Goal: Task Accomplishment & Management: Complete application form

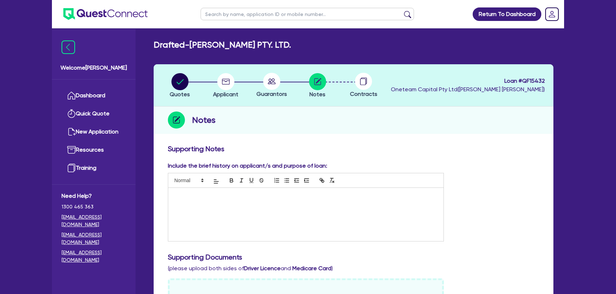
scroll to position [258, 0]
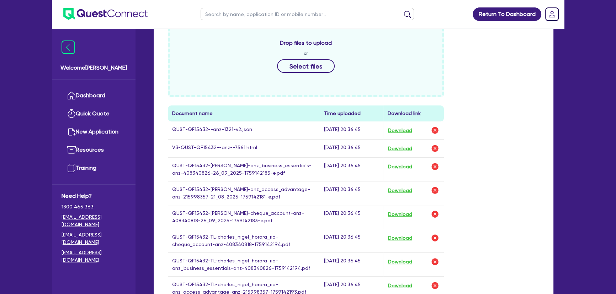
click at [123, 15] on img at bounding box center [105, 14] width 84 height 12
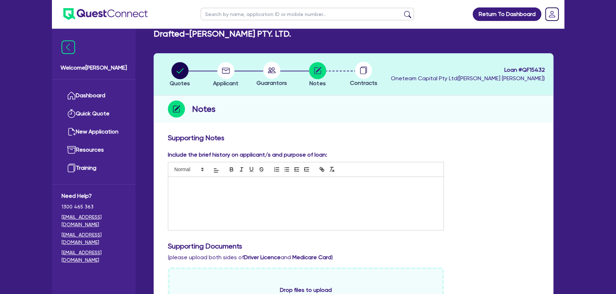
scroll to position [0, 0]
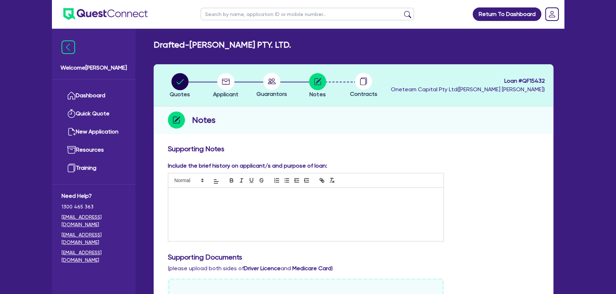
click at [114, 12] on img at bounding box center [105, 14] width 84 height 12
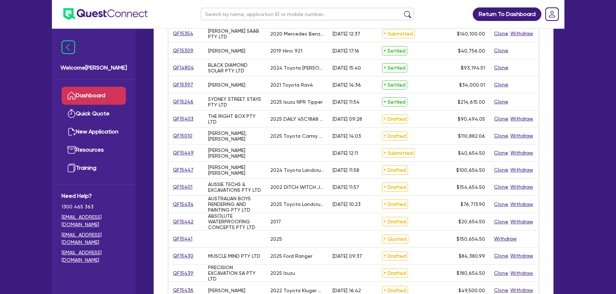
scroll to position [129, 0]
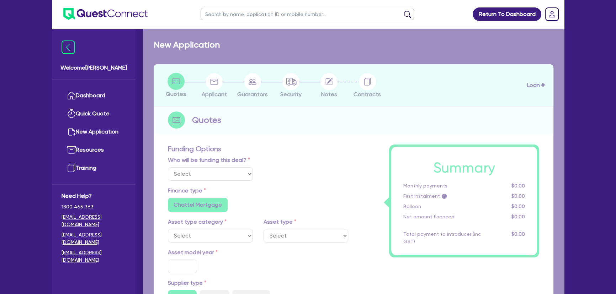
select select "Other"
select select "PRIMARY_ASSETS"
type input "2002"
radio input "false"
radio input "true"
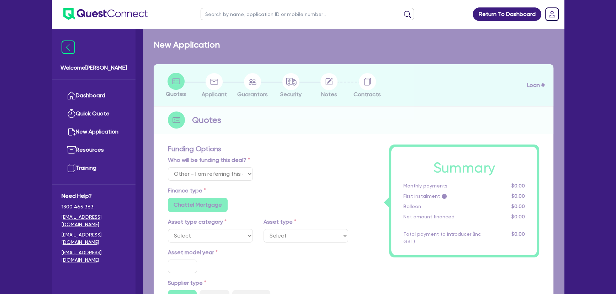
radio input "true"
type input "154,000"
type input "6"
type input "9,279.27"
type input "14.15"
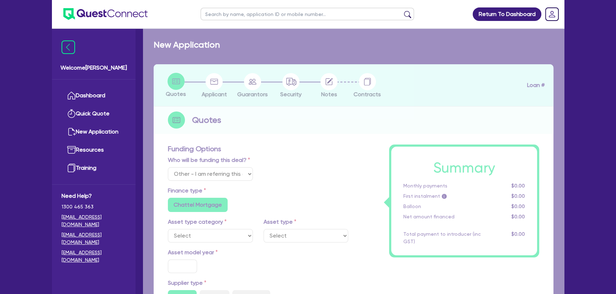
radio input "true"
radio input "false"
select select "YELLOW_GOODS_AND_EXCAVATORS"
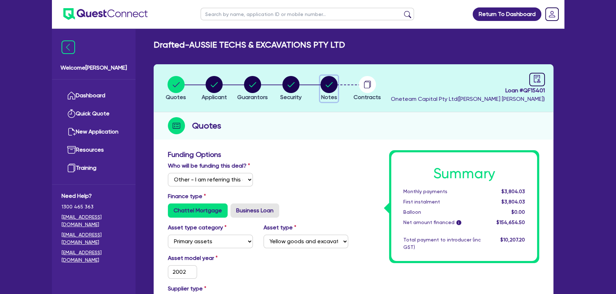
click at [321, 76] on icon "button" at bounding box center [328, 84] width 17 height 17
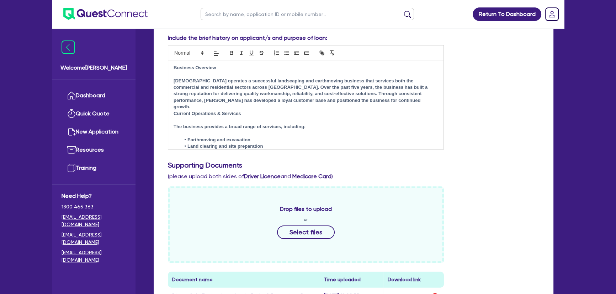
scroll to position [97, 0]
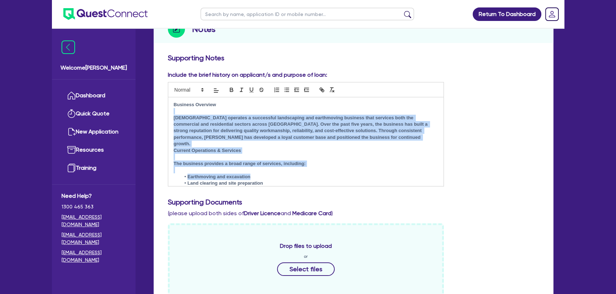
drag, startPoint x: 173, startPoint y: 107, endPoint x: 270, endPoint y: 170, distance: 115.7
click at [270, 170] on div "Business Overview Muhammad operates a successful landscaping and earthmoving bu…" at bounding box center [305, 141] width 275 height 89
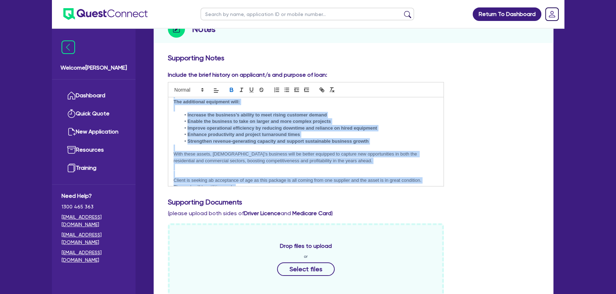
scroll to position [261, 0]
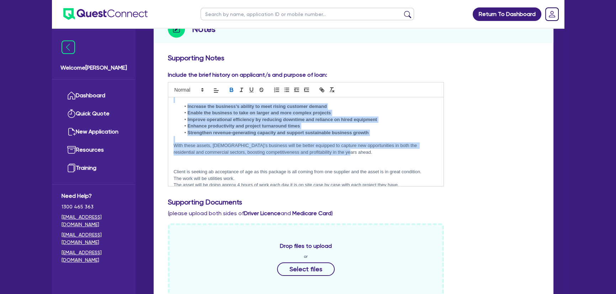
drag, startPoint x: 174, startPoint y: 105, endPoint x: 380, endPoint y: 146, distance: 209.8
click at [380, 146] on div "Business Overview Muhammad operates a successful landscaping and earthmoving bu…" at bounding box center [305, 141] width 275 height 89
click at [380, 146] on p "With these assets, Muhammad’s business will be better equipped to capture new o…" at bounding box center [305, 149] width 264 height 13
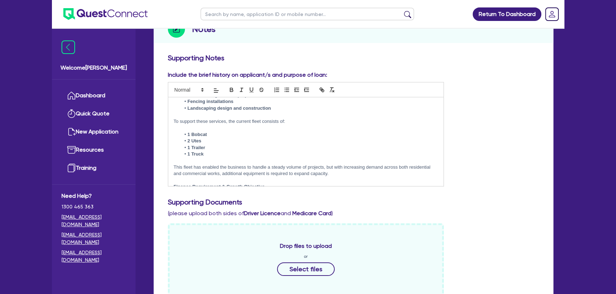
scroll to position [0, 0]
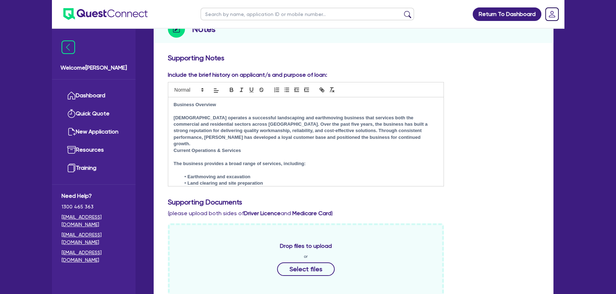
drag, startPoint x: 408, startPoint y: 180, endPoint x: 169, endPoint y: 94, distance: 254.6
click at [169, 94] on div "Business Overview Muhammad operates a successful landscaping and earthmoving bu…" at bounding box center [306, 134] width 276 height 105
copy div "Business Overview Muhammad operates a successful landscaping and earthmoving bu…"
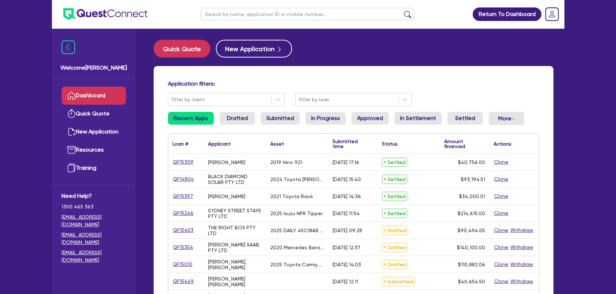
click at [235, 13] on input "text" at bounding box center [306, 14] width 213 height 12
type input "[PERSON_NAME]"
click at [402, 11] on button "submit" at bounding box center [407, 16] width 11 height 10
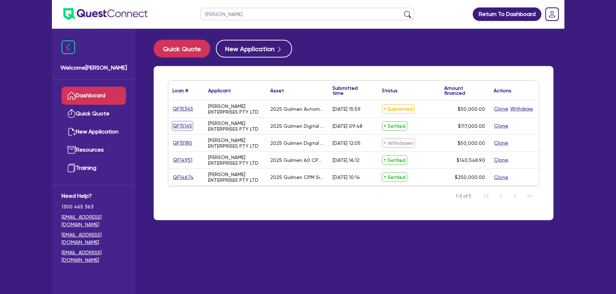
click at [188, 124] on link "QF15145" at bounding box center [182, 126] width 20 height 8
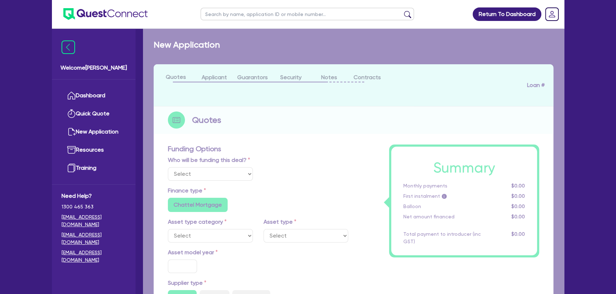
select select "Quest Finance - Own Book"
select select "SECONDARY_ASSETS"
type input "2025"
radio input "true"
type input "117,000"
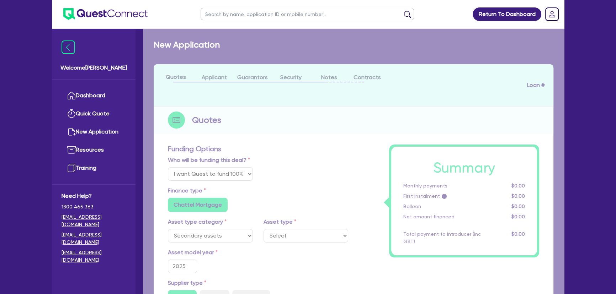
type input "8"
type input "9,360"
type input "17.95"
radio input "false"
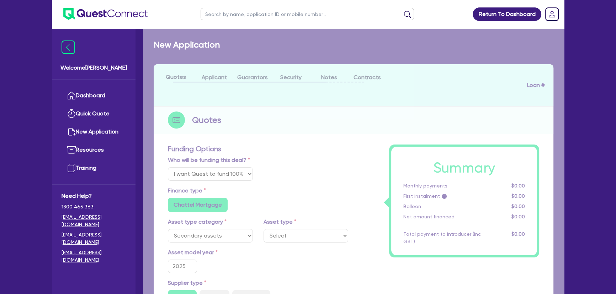
select select "PRINTING_AND_PACKAGING_EQUIPMENT"
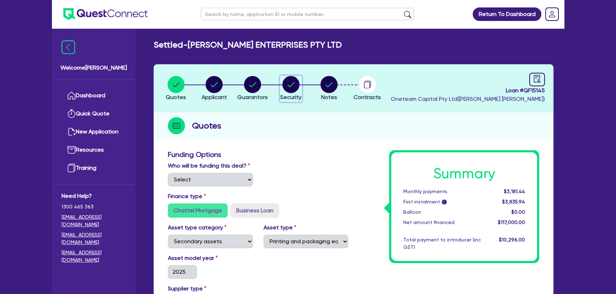
click at [288, 79] on circle "button" at bounding box center [290, 84] width 17 height 17
select select "SECONDARY_ASSETS"
select select "PRINTING_AND_PACKAGING_EQUIPMENT"
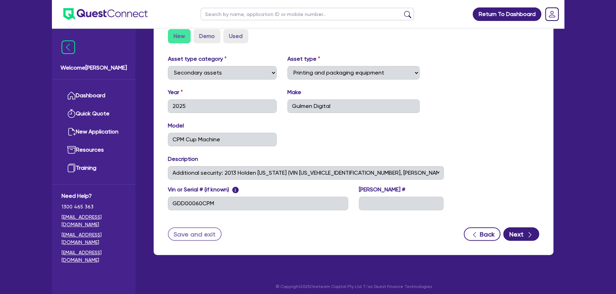
scroll to position [226, 0]
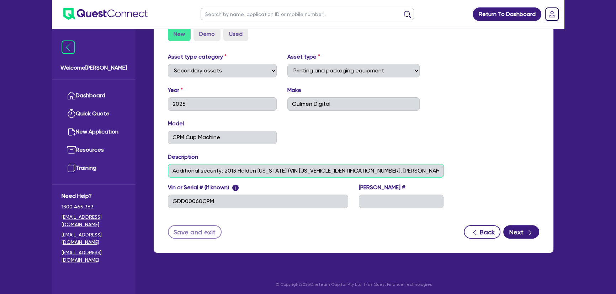
drag, startPoint x: 225, startPoint y: 169, endPoint x: 400, endPoint y: 171, distance: 175.3
click at [400, 171] on input "Additional security: 2013 Holden Colorado (VIN MMU156MH0DH664954, REGO BY708L)" at bounding box center [306, 171] width 276 height 14
click at [419, 149] on div "Asset type category Select Cars and light trucks Primary assets Secondary asset…" at bounding box center [305, 135] width 287 height 164
click at [455, 157] on div "Asset type category Select Cars and light trucks Primary assets Secondary asset…" at bounding box center [353, 135] width 382 height 164
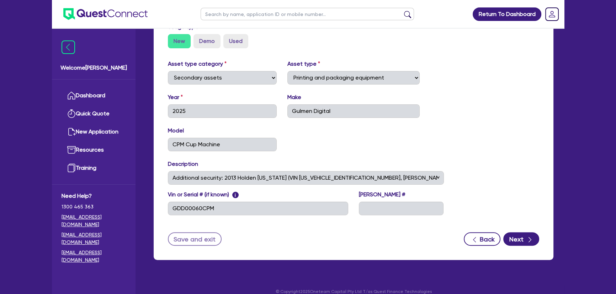
scroll to position [228, 0]
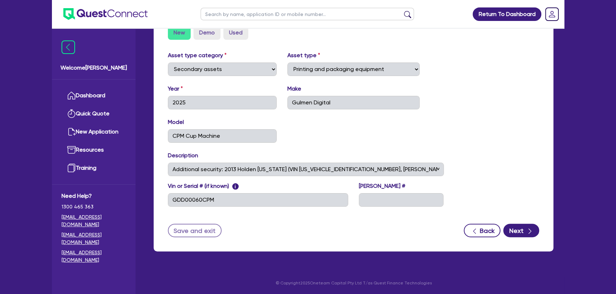
click at [462, 158] on div "Asset type category Select Cars and light trucks Primary assets Secondary asset…" at bounding box center [353, 133] width 382 height 164
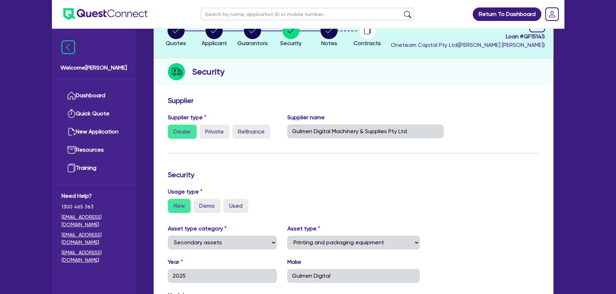
scroll to position [0, 0]
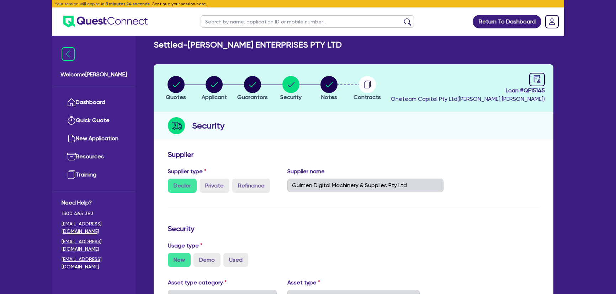
select select "SECONDARY_ASSETS"
select select "PRINTING_AND_PACKAGING_EQUIPMENT"
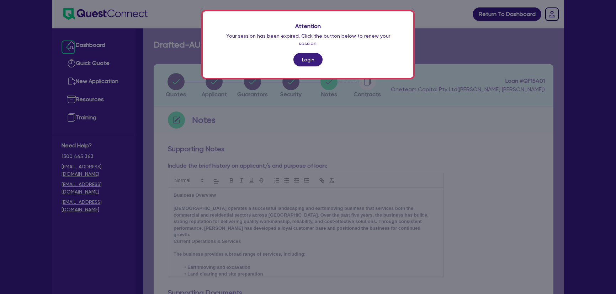
scroll to position [91, 0]
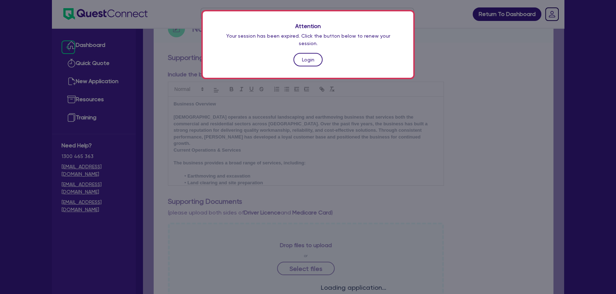
click at [306, 54] on link "Login" at bounding box center [307, 60] width 29 height 14
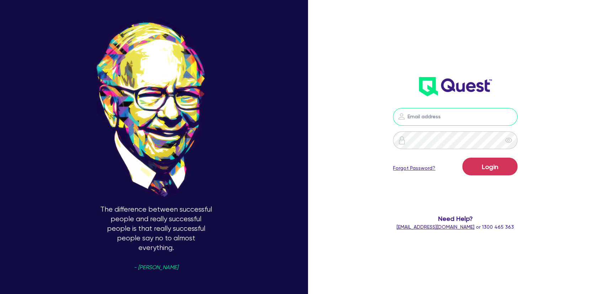
type input "joel.harding@quest.finance"
click at [496, 159] on button "Login" at bounding box center [489, 167] width 55 height 18
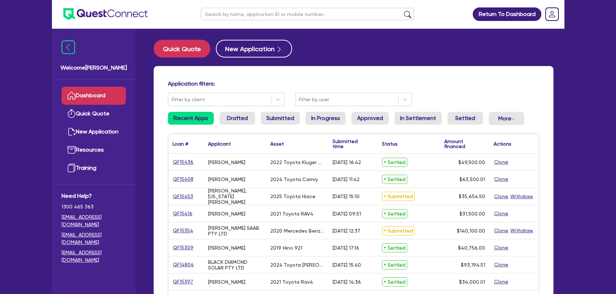
click at [254, 12] on input "text" at bounding box center [306, 14] width 213 height 12
type input "justin"
click at [402, 11] on button "submit" at bounding box center [407, 16] width 11 height 10
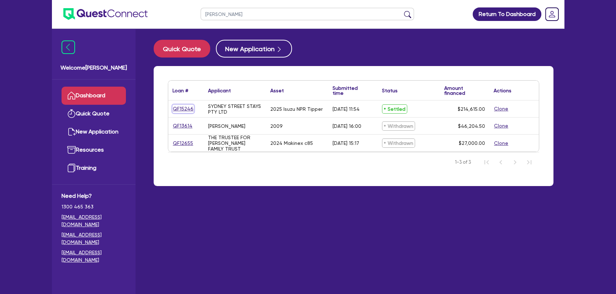
click at [185, 111] on link "QF15246" at bounding box center [182, 109] width 21 height 8
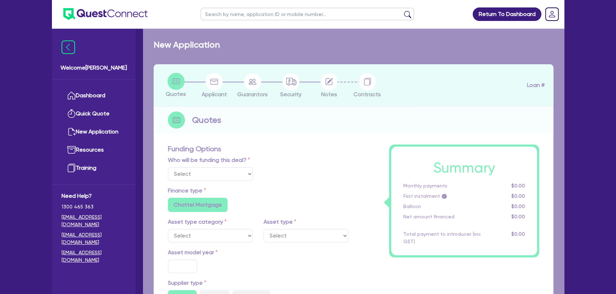
select select "Other"
select select "PRIMARY_ASSETS"
type input "2025"
radio input "true"
type input "214,120"
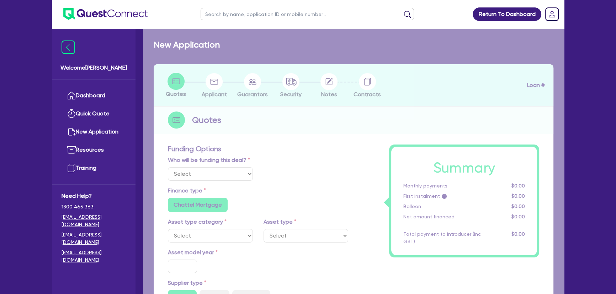
type input "1.99"
type input "4,282.4"
type input "7.85"
type input "450"
radio input "true"
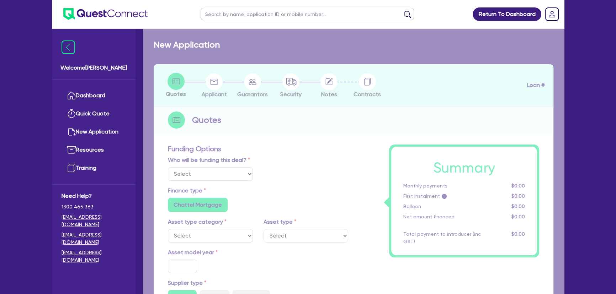
radio input "false"
select select "HEAVY_TRUCKS"
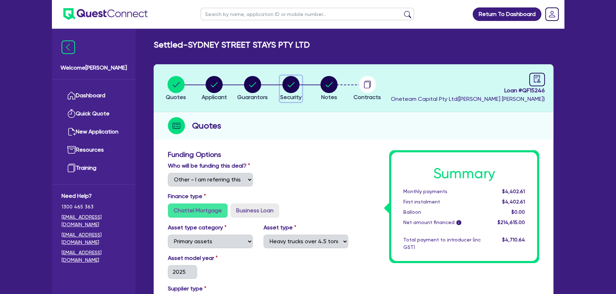
click at [292, 89] on circle "button" at bounding box center [290, 84] width 17 height 17
select select "PRIMARY_ASSETS"
select select "HEAVY_TRUCKS"
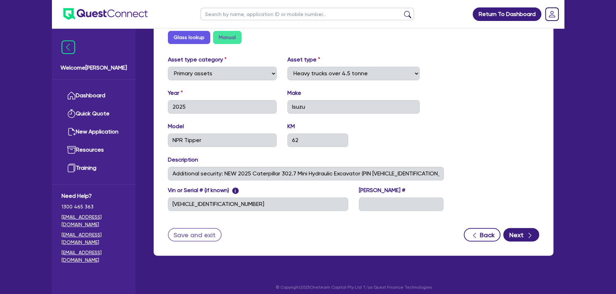
scroll to position [252, 0]
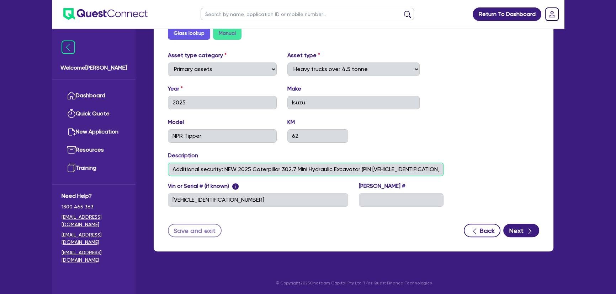
drag, startPoint x: 381, startPoint y: 168, endPoint x: 439, endPoint y: 167, distance: 58.3
click at [439, 167] on input "Additional security: NEW 2025 Caterpillar 302.7 Mini Hydraulic Excavator (PIN C…" at bounding box center [306, 170] width 276 height 14
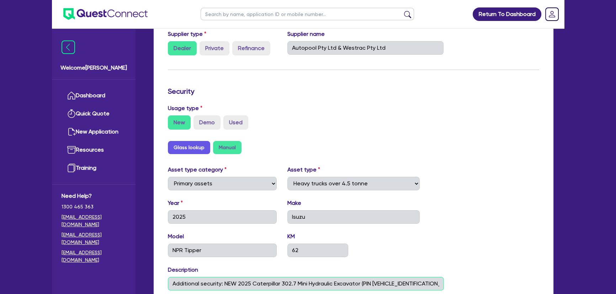
scroll to position [194, 0]
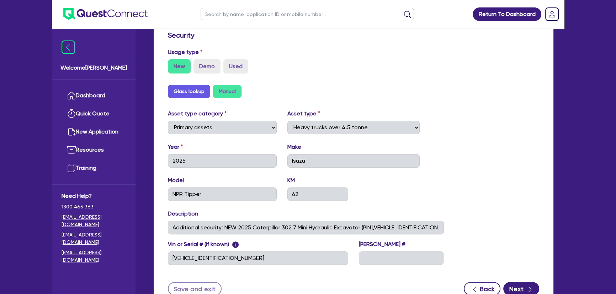
click at [226, 140] on div "Asset type category Select Cars and light trucks Primary assets Secondary asset…" at bounding box center [305, 191] width 287 height 164
drag, startPoint x: 225, startPoint y: 227, endPoint x: 361, endPoint y: 228, distance: 136.2
click at [361, 228] on input "Additional security: NEW 2025 Caterpillar 302.7 Mini Hydraulic Excavator (PIN C…" at bounding box center [306, 228] width 276 height 14
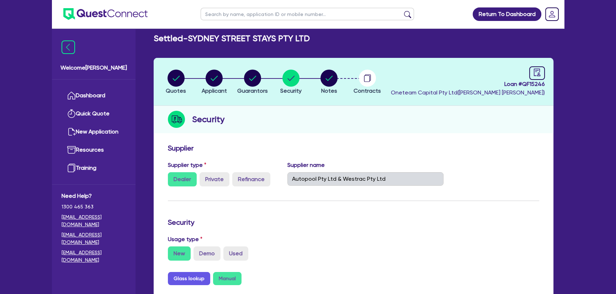
scroll to position [0, 0]
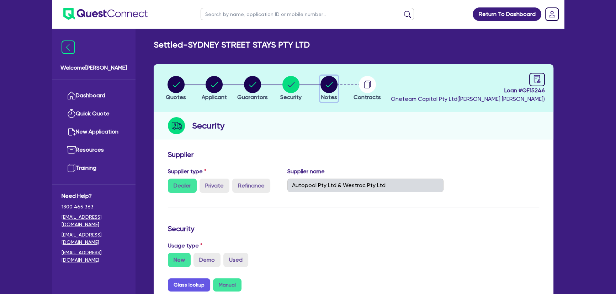
click at [322, 83] on circle "button" at bounding box center [328, 84] width 17 height 17
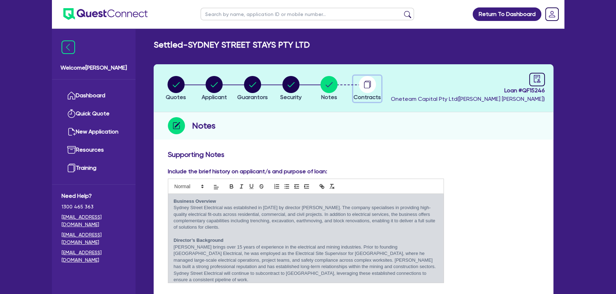
click at [369, 79] on circle "button" at bounding box center [367, 84] width 17 height 17
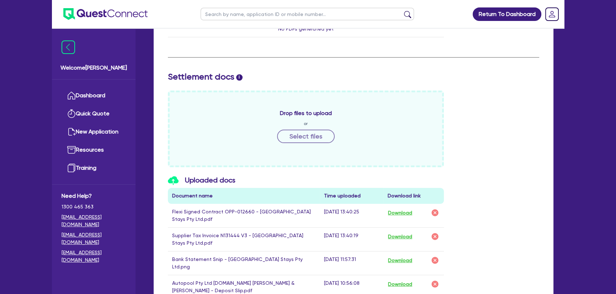
scroll to position [355, 0]
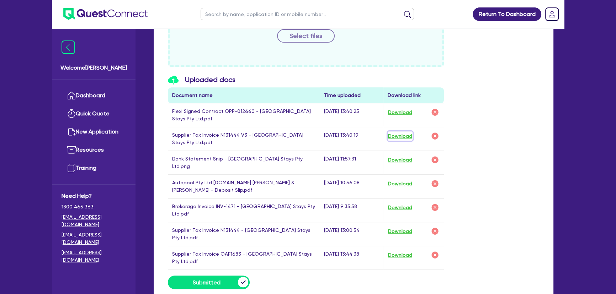
click at [410, 135] on button "Download" at bounding box center [399, 136] width 25 height 9
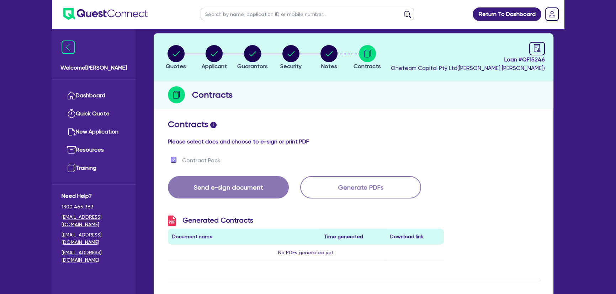
scroll to position [0, 0]
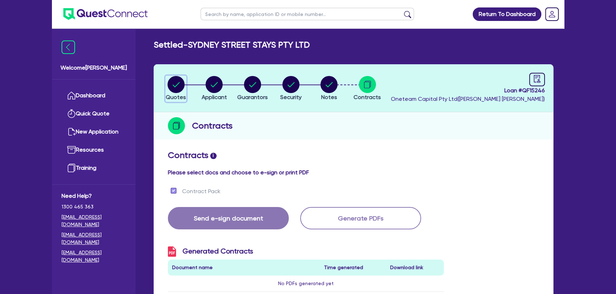
click at [180, 85] on circle "button" at bounding box center [175, 84] width 17 height 17
select select "Other"
select select "PRIMARY_ASSETS"
select select "HEAVY_TRUCKS"
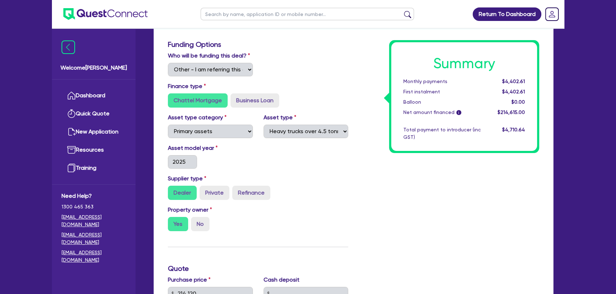
scroll to position [226, 0]
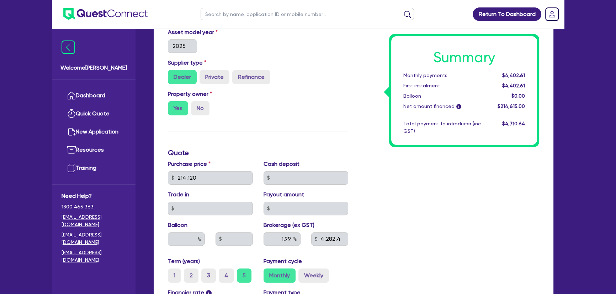
click at [165, 179] on div "Purchase price 214,120" at bounding box center [210, 172] width 96 height 25
click at [526, 196] on div "Summary Monthly payments $4,402.61 First instalment $4,402.61 Balloon $0.00 Net…" at bounding box center [448, 153] width 191 height 458
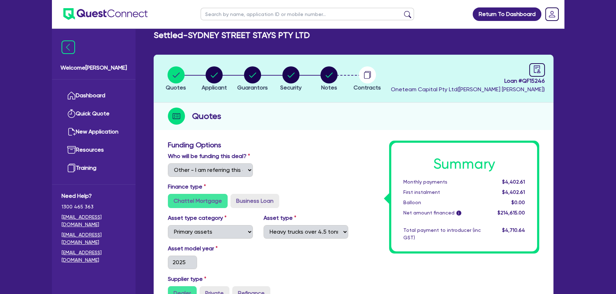
scroll to position [0, 0]
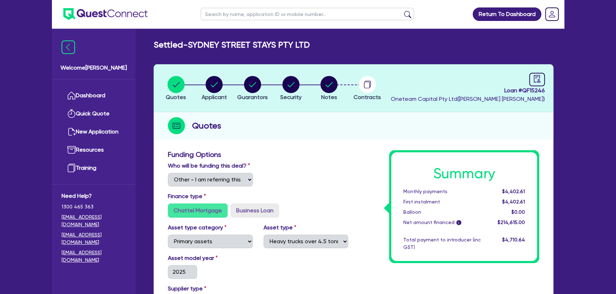
click at [95, 12] on img at bounding box center [105, 14] width 84 height 12
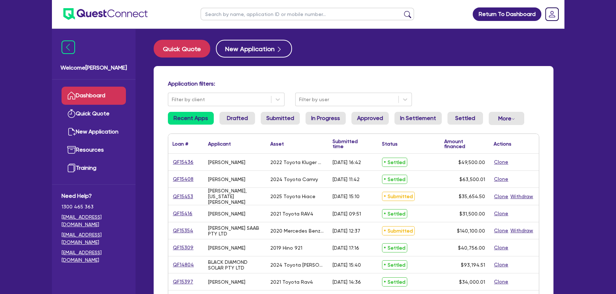
click at [248, 10] on input "text" at bounding box center [306, 14] width 213 height 12
type input "[PERSON_NAME]"
click at [402, 11] on button "submit" at bounding box center [407, 16] width 11 height 10
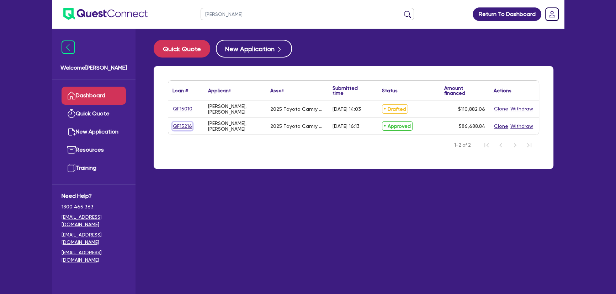
click at [181, 125] on link "QF15216" at bounding box center [182, 126] width 20 height 8
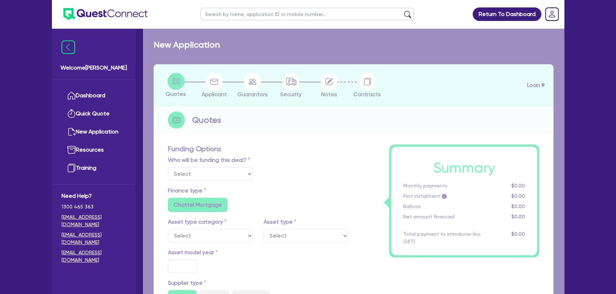
select select "Other"
select select "CARS_AND_LIGHT_TRUCKS"
type input "2025"
radio input "true"
type input "86,688.84"
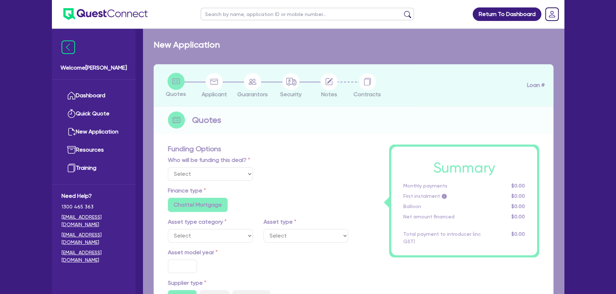
type input "4"
type input "3,467.55"
type input "6.5"
type input "650"
type input "200"
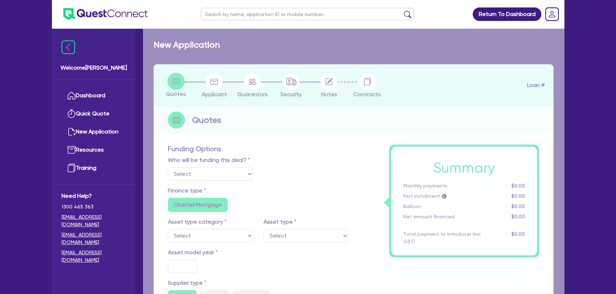
radio input "false"
select select "PASSENGER_VEHICLES"
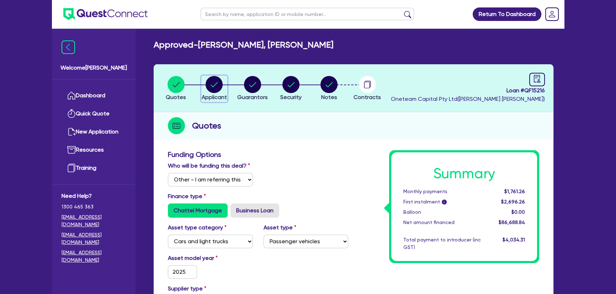
click at [220, 89] on circle "button" at bounding box center [213, 84] width 17 height 17
select select "SOLE_TRADER"
select select "PROFESSIONAL"
select select "ACCOUNTANTS"
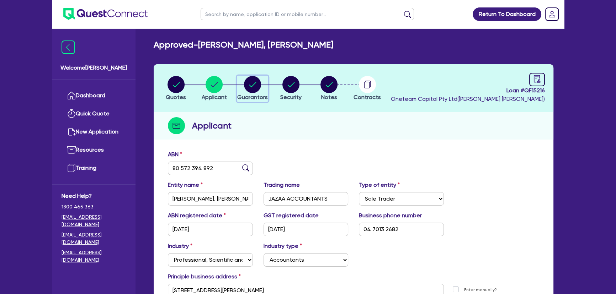
click at [241, 76] on div "button" at bounding box center [252, 84] width 31 height 17
select select "MR"
select select "[GEOGRAPHIC_DATA]"
select select "MARRIED"
select select "PROPERTY"
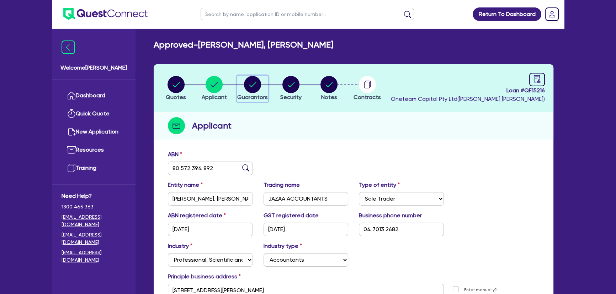
select select "CASH"
select select "HOUSEHOLD_PERSONAL"
select select "VEHICLE"
select select "MORTGAGE"
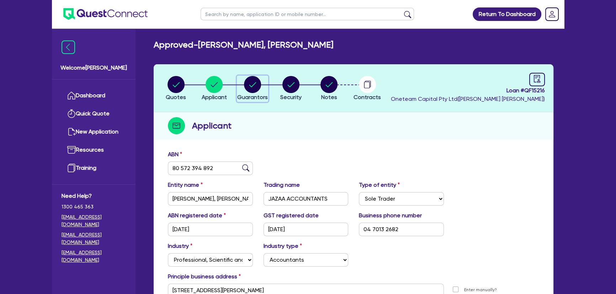
select select "VEHICLE_LOAN"
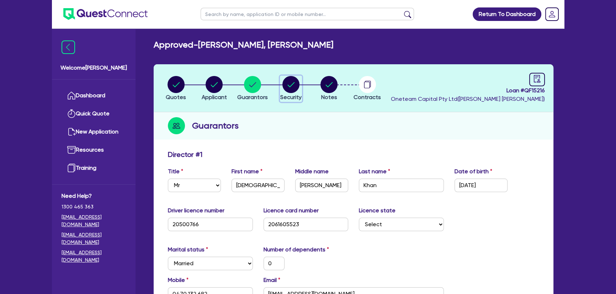
click at [285, 81] on circle "button" at bounding box center [290, 84] width 17 height 17
select select "CARS_AND_LIGHT_TRUCKS"
select select "PASSENGER_VEHICLES"
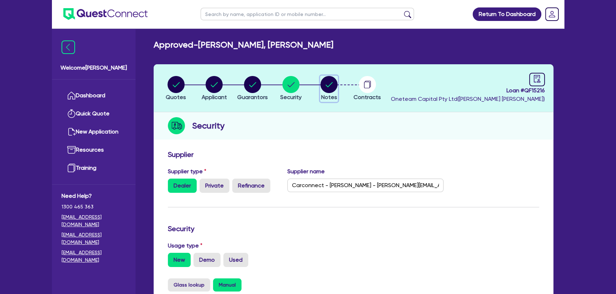
click at [326, 86] on circle "button" at bounding box center [328, 84] width 17 height 17
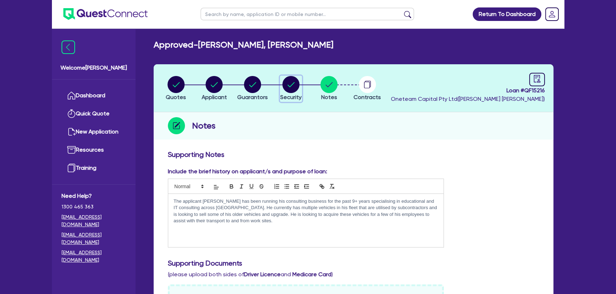
click at [286, 79] on circle "button" at bounding box center [290, 84] width 17 height 17
select select "CARS_AND_LIGHT_TRUCKS"
select select "PASSENGER_VEHICLES"
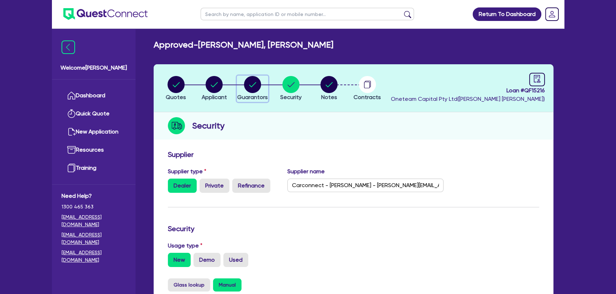
click at [258, 82] on circle "button" at bounding box center [252, 84] width 17 height 17
select select "MR"
select select "[GEOGRAPHIC_DATA]"
select select "MARRIED"
select select "PROPERTY"
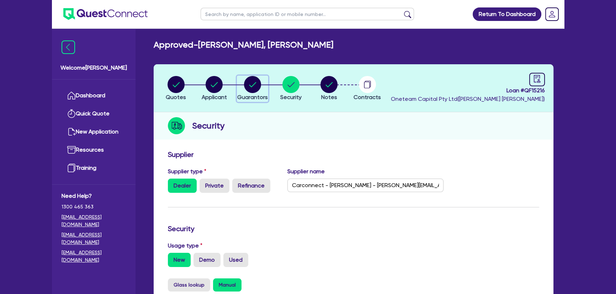
select select "CASH"
select select "HOUSEHOLD_PERSONAL"
select select "VEHICLE"
select select "MORTGAGE"
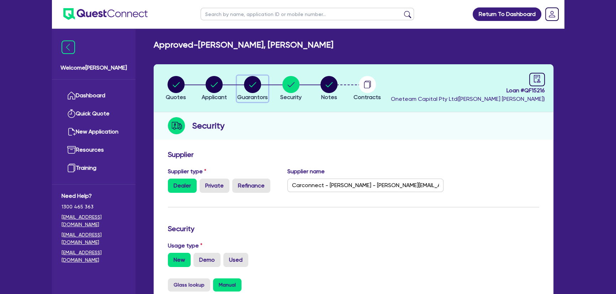
select select "VEHICLE_LOAN"
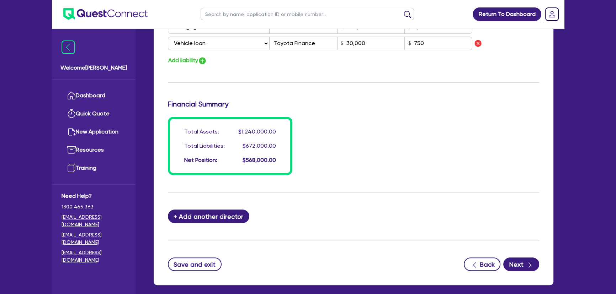
scroll to position [616, 0]
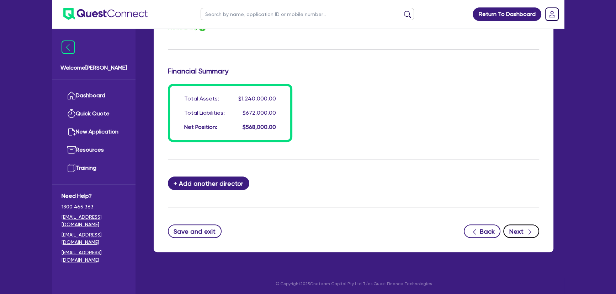
click at [528, 232] on icon "button" at bounding box center [529, 232] width 7 height 7
select select "CARS_AND_LIGHT_TRUCKS"
select select "PASSENGER_VEHICLES"
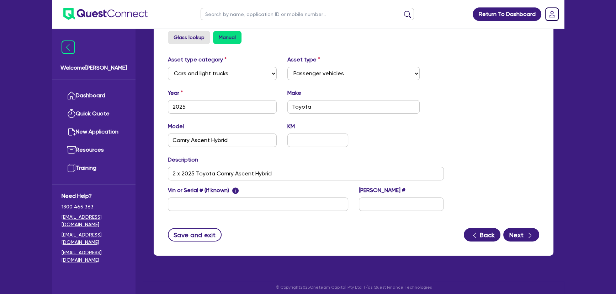
scroll to position [252, 0]
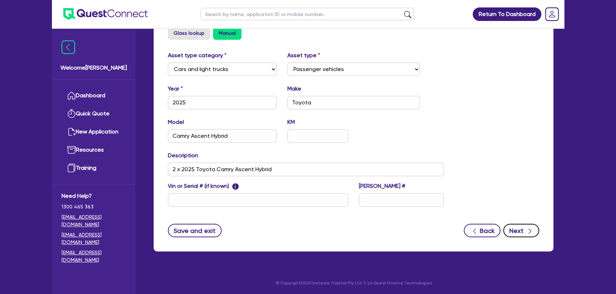
click at [515, 227] on button "Next" at bounding box center [521, 231] width 36 height 14
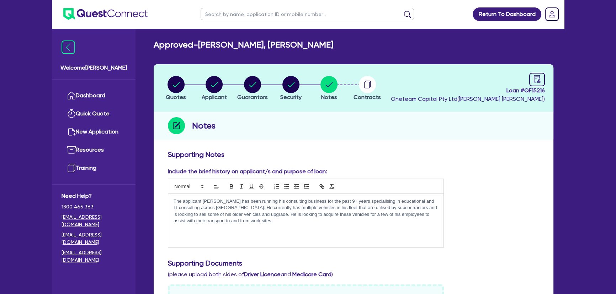
click at [81, 7] on ul at bounding box center [100, 14] width 96 height 28
click at [108, 23] on ul at bounding box center [100, 14] width 96 height 28
click at [105, 14] on img at bounding box center [105, 14] width 84 height 12
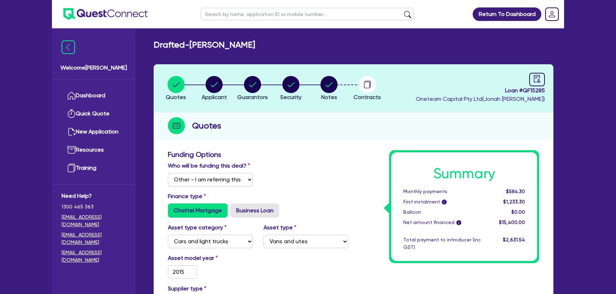
select select "Other"
select select "CARS_AND_LIGHT_TRUCKS"
select select "VANS_AND_UTES"
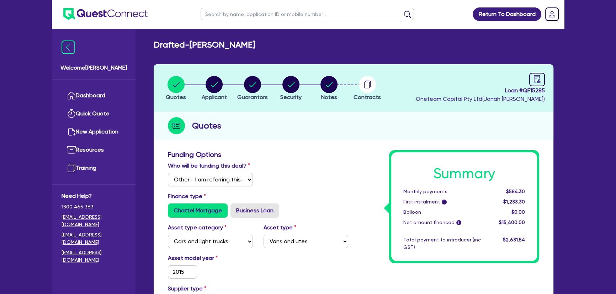
click at [132, 12] on img at bounding box center [105, 14] width 84 height 12
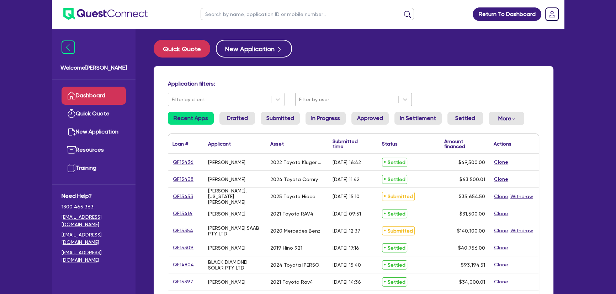
click at [342, 97] on div at bounding box center [347, 99] width 96 height 9
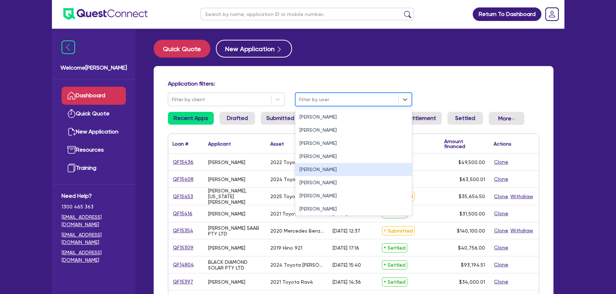
click at [317, 173] on div "Joel Harding" at bounding box center [353, 169] width 117 height 13
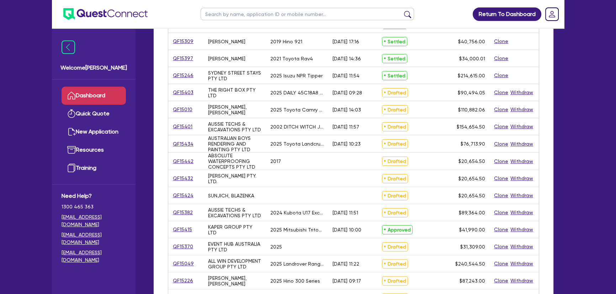
scroll to position [161, 0]
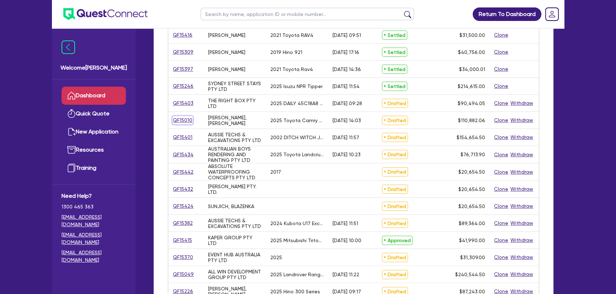
click at [186, 121] on link "QF15010" at bounding box center [182, 120] width 20 height 8
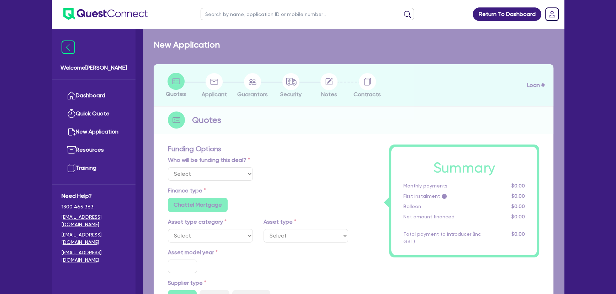
select select "Other"
select select "CARS_AND_LIGHT_TRUCKS"
type input "2025"
type input "110,382.06"
type input "3"
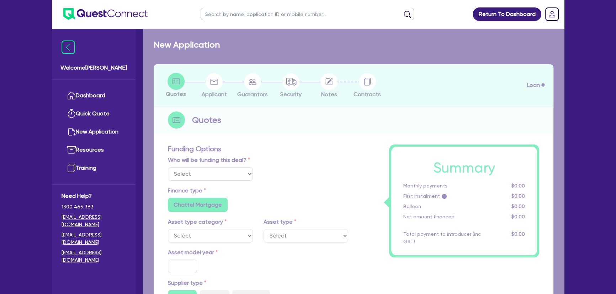
type input "3,326.46"
type input "6.7"
type input "136.36"
type input "318.18"
radio input "true"
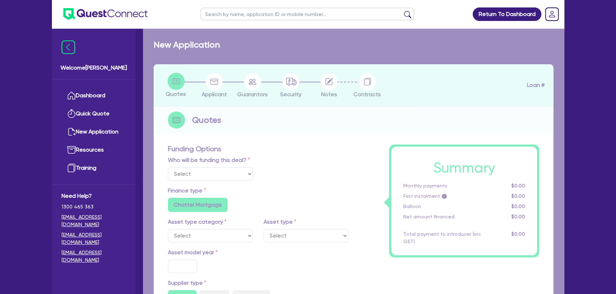
radio input "true"
select select "PASSENGER_VEHICLES"
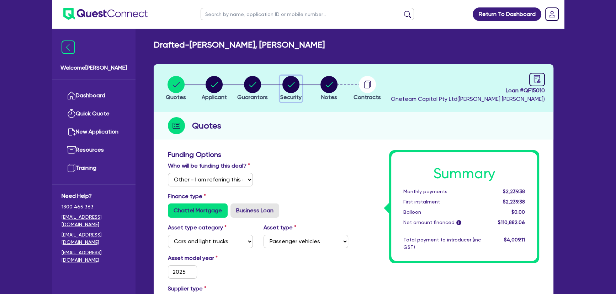
click at [290, 89] on circle "button" at bounding box center [290, 84] width 17 height 17
select select "CARS_AND_LIGHT_TRUCKS"
select select "PASSENGER_VEHICLES"
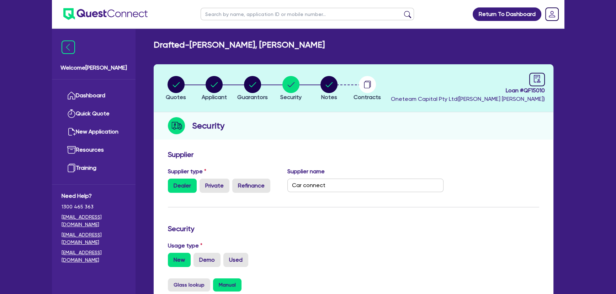
click at [352, 78] on li "Contracts" at bounding box center [367, 88] width 38 height 25
click at [368, 86] on circle "button" at bounding box center [367, 84] width 17 height 17
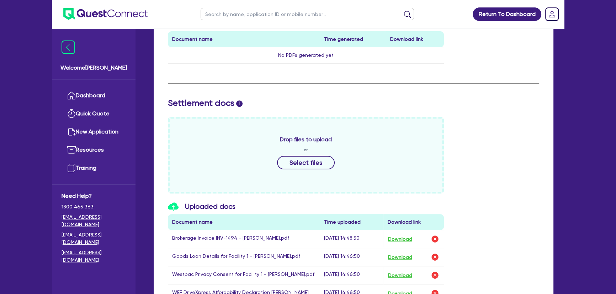
scroll to position [323, 0]
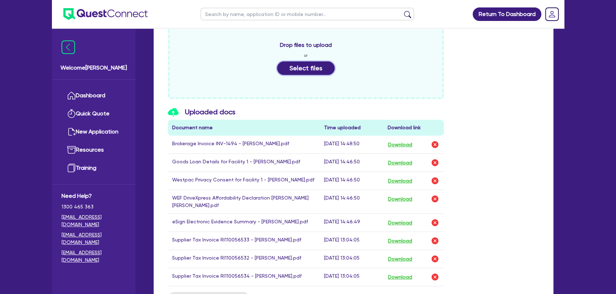
click at [308, 68] on button "Select files" at bounding box center [306, 68] width 58 height 14
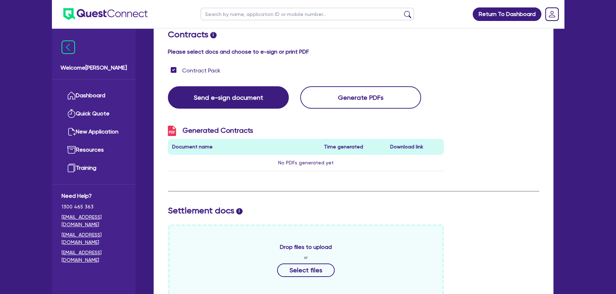
scroll to position [32, 0]
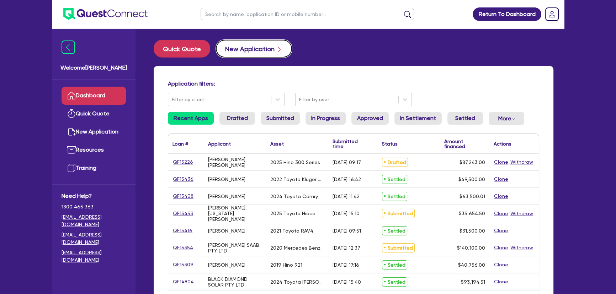
click at [255, 48] on button "New Application" at bounding box center [254, 49] width 76 height 18
select select "Other"
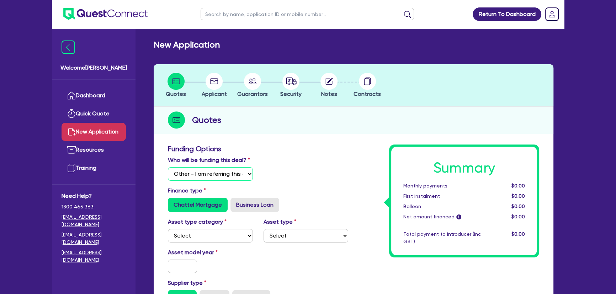
click at [214, 171] on select "Select I will fund 100% I will co-fund with Quest I want Quest to fund 100% Oth…" at bounding box center [210, 174] width 85 height 14
click at [168, 167] on select "Select I will fund 100% I will co-fund with Quest I want Quest to fund 100% Oth…" at bounding box center [210, 174] width 85 height 14
click at [202, 232] on select "Select Cars and light trucks Primary assets Secondary assets Tertiary assets" at bounding box center [210, 236] width 85 height 14
select select "PRIMARY_ASSETS"
click at [168, 229] on select "Select Cars and light trucks Primary assets Secondary assets Tertiary assets" at bounding box center [210, 236] width 85 height 14
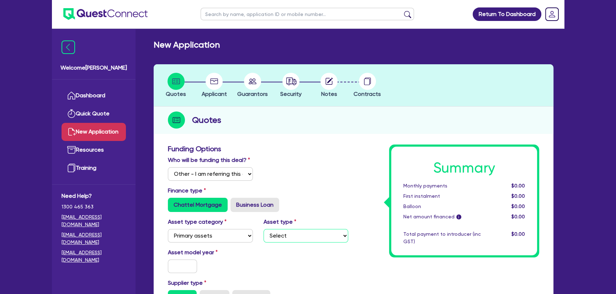
click at [299, 242] on select "Select Heavy trucks over 4.5 tonne Trailers Bus and coaches Yellow goods and ex…" at bounding box center [305, 236] width 85 height 14
select select "HEAVY_TRUCKS"
click at [263, 229] on select "Select Heavy trucks over 4.5 tonne Trailers Bus and coaches Yellow goods and ex…" at bounding box center [305, 236] width 85 height 14
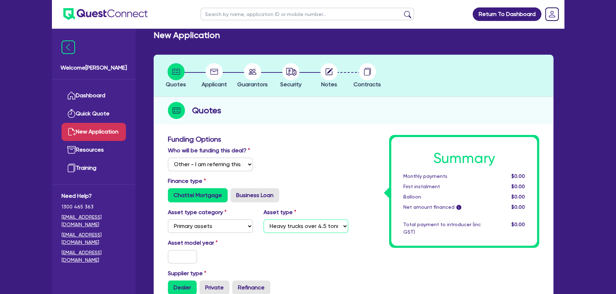
scroll to position [161, 0]
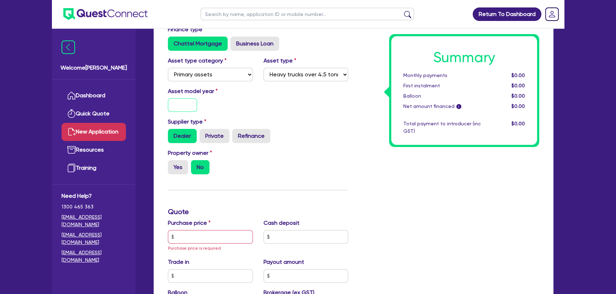
click at [179, 103] on input "text" at bounding box center [182, 105] width 29 height 14
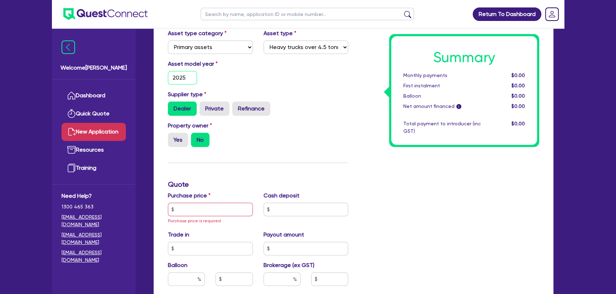
scroll to position [226, 0]
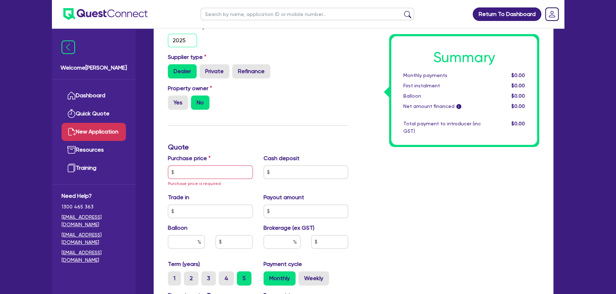
type input "2025"
click at [189, 171] on input "text" at bounding box center [210, 173] width 85 height 14
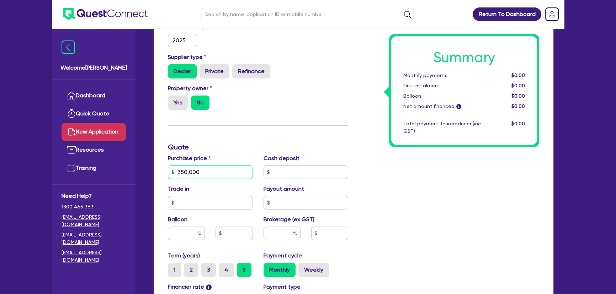
scroll to position [387, 0]
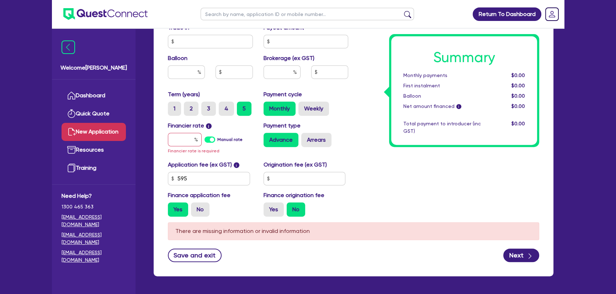
type input "350,000"
click at [178, 141] on input "text" at bounding box center [185, 140] width 34 height 14
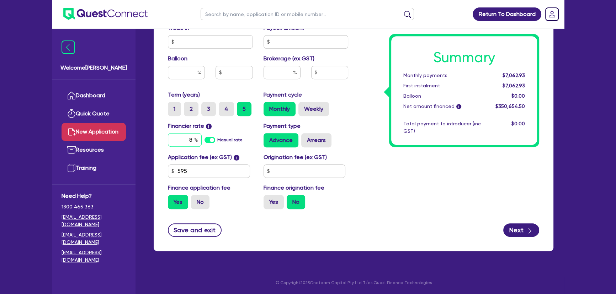
type input "8"
click at [284, 73] on input "text" at bounding box center [281, 73] width 37 height 14
type input "36"
type input "10,519.64"
type input "3"
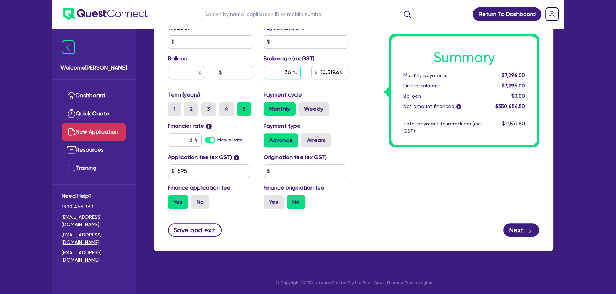
type input "10,519.64"
type input "6"
type input "10,519.64"
type input "6"
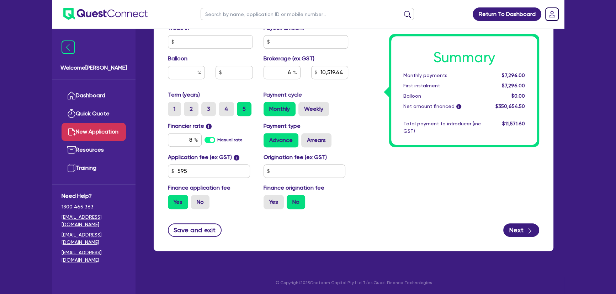
drag, startPoint x: 436, startPoint y: 144, endPoint x: 442, endPoint y: 157, distance: 14.2
click at [520, 236] on button "Next" at bounding box center [521, 231] width 36 height 14
type input "21,039.27"
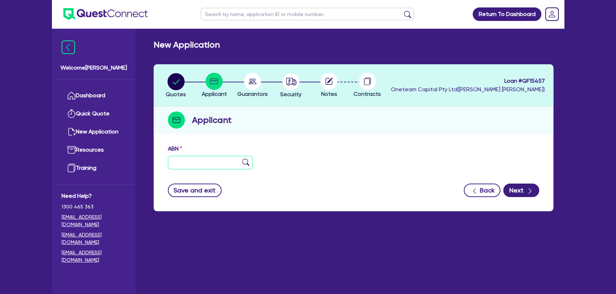
click at [216, 160] on input "text" at bounding box center [210, 163] width 85 height 14
paste input "77 824 255 258"
type input "77 824 255 258"
click at [242, 162] on img at bounding box center [245, 162] width 7 height 7
type input "The Trustee for [PERSON_NAME] Family Trust"
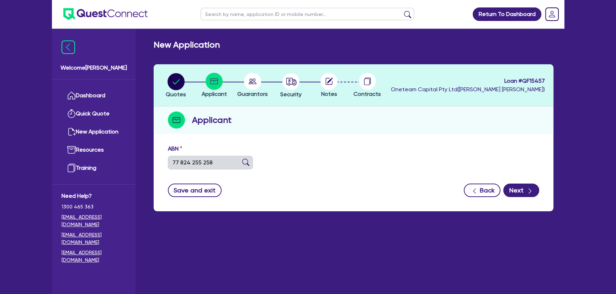
type input "Reel Food Catering Victoria"
select select "TRUST"
type input "[DATE]"
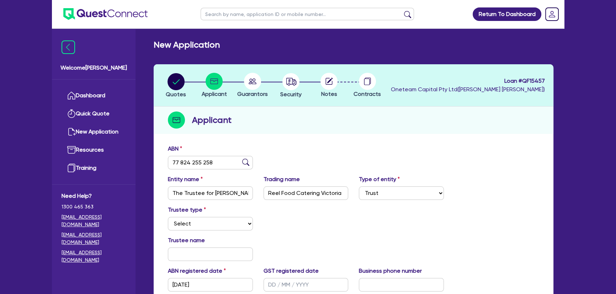
click at [327, 84] on circle at bounding box center [328, 81] width 17 height 17
drag, startPoint x: 310, startPoint y: 84, endPoint x: 285, endPoint y: 84, distance: 24.9
click at [310, 84] on div at bounding box center [329, 81] width 38 height 17
drag, startPoint x: 276, startPoint y: 84, endPoint x: 286, endPoint y: 84, distance: 10.3
click at [277, 84] on li "Security" at bounding box center [291, 85] width 38 height 25
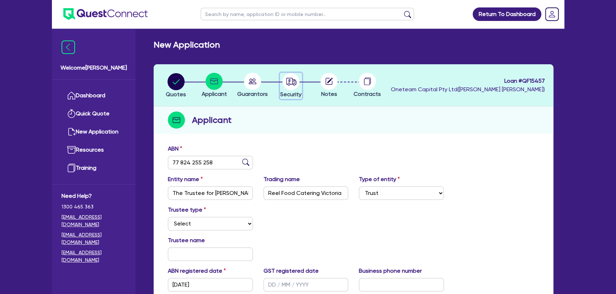
click at [289, 84] on icon "button" at bounding box center [291, 81] width 10 height 7
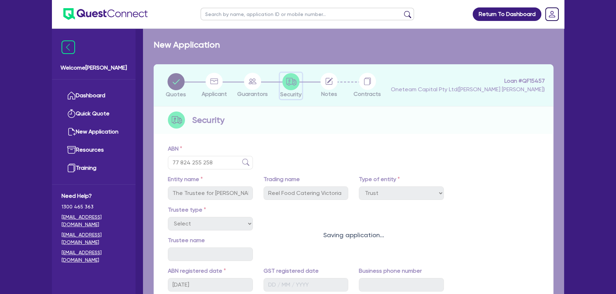
select select "PRIMARY_ASSETS"
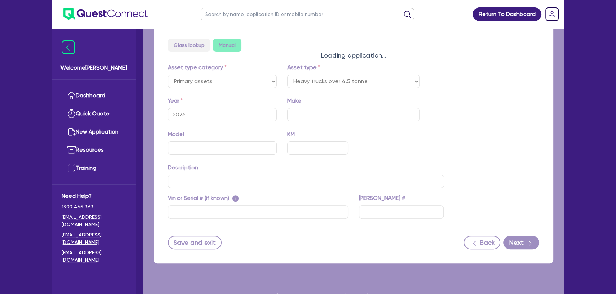
select select "HEAVY_TRUCKS"
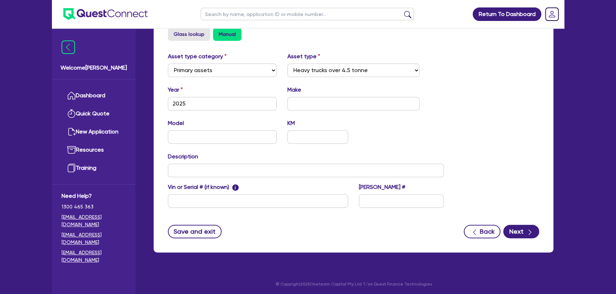
scroll to position [246, 0]
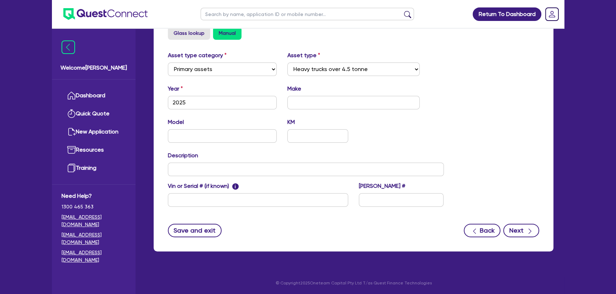
drag, startPoint x: 524, startPoint y: 239, endPoint x: 519, endPoint y: 231, distance: 9.6
click at [524, 239] on div "Supplier Supplier type Dealer Private Refinance Supplier name Security Usage ty…" at bounding box center [354, 73] width 400 height 357
click at [519, 231] on button "Next" at bounding box center [521, 231] width 36 height 14
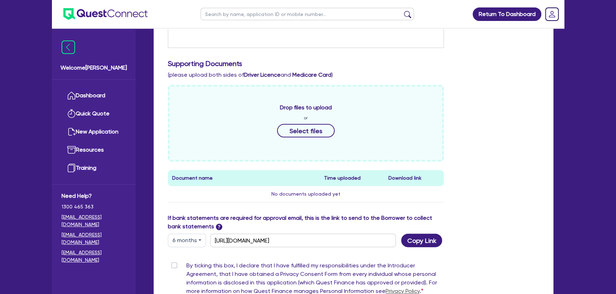
scroll to position [286, 0]
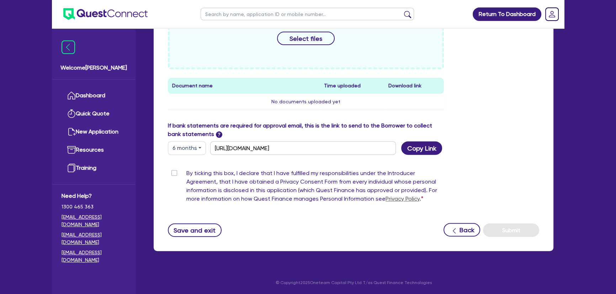
click at [419, 139] on div "If bank statements are required for approval email, this is the link to send to…" at bounding box center [306, 132] width 276 height 20
click at [427, 151] on button "Copy Link" at bounding box center [421, 148] width 41 height 14
